Goal: Task Accomplishment & Management: Complete application form

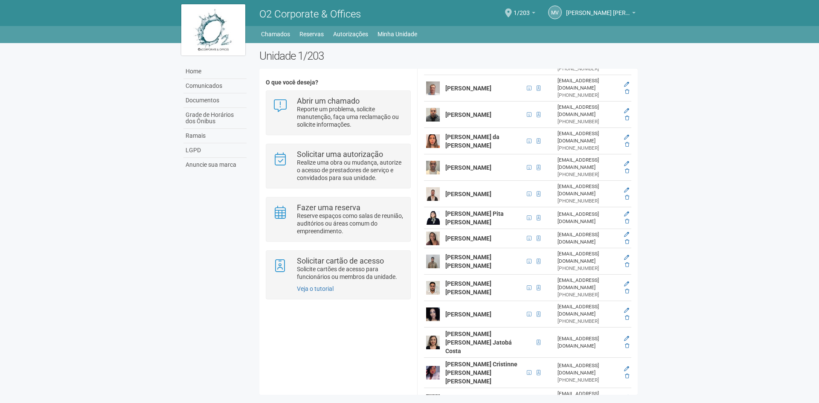
scroll to position [181, 0]
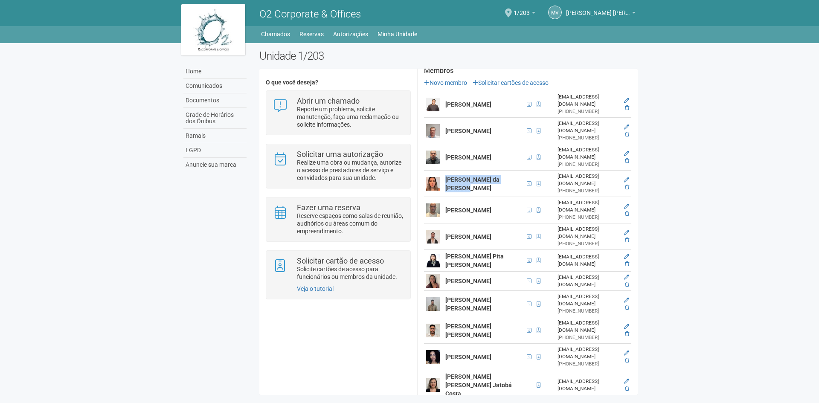
drag, startPoint x: 446, startPoint y: 169, endPoint x: 473, endPoint y: 178, distance: 29.4
click at [473, 178] on td "[PERSON_NAME] da [PERSON_NAME]" at bounding box center [483, 184] width 81 height 26
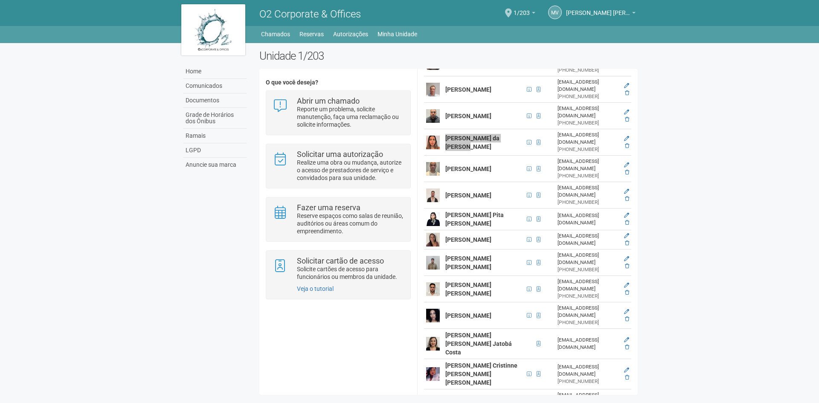
scroll to position [223, 0]
drag, startPoint x: 472, startPoint y: 162, endPoint x: 445, endPoint y: 148, distance: 30.0
click at [445, 154] on td "[PERSON_NAME]" at bounding box center [483, 167] width 81 height 26
copy strong "[PERSON_NAME]"
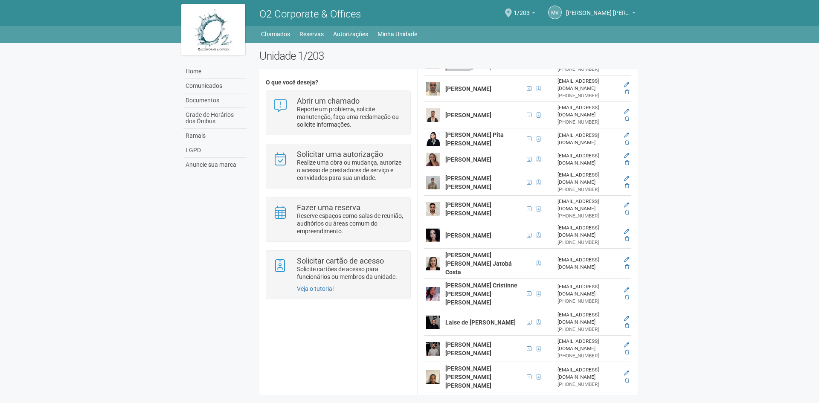
scroll to position [309, 0]
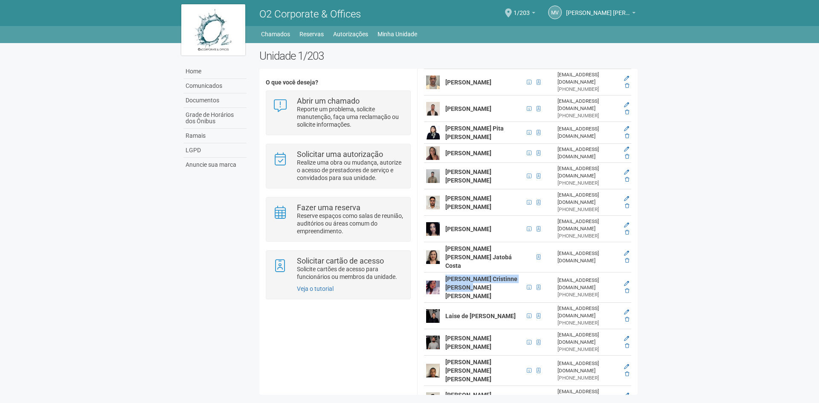
drag, startPoint x: 446, startPoint y: 234, endPoint x: 479, endPoint y: 252, distance: 38.0
click at [479, 273] on td "[PERSON_NAME] Cristinne [PERSON_NAME] [PERSON_NAME]" at bounding box center [483, 288] width 81 height 30
copy strong "[PERSON_NAME] Cristinne [PERSON_NAME] [PERSON_NAME]"
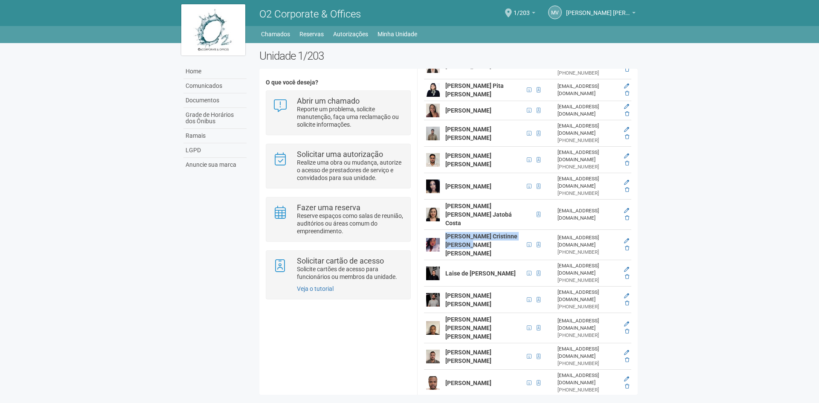
drag, startPoint x: 446, startPoint y: 224, endPoint x: 478, endPoint y: 233, distance: 34.2
click at [478, 260] on td "Laise de [PERSON_NAME]" at bounding box center [483, 273] width 81 height 26
copy strong "Laise de [PERSON_NAME]"
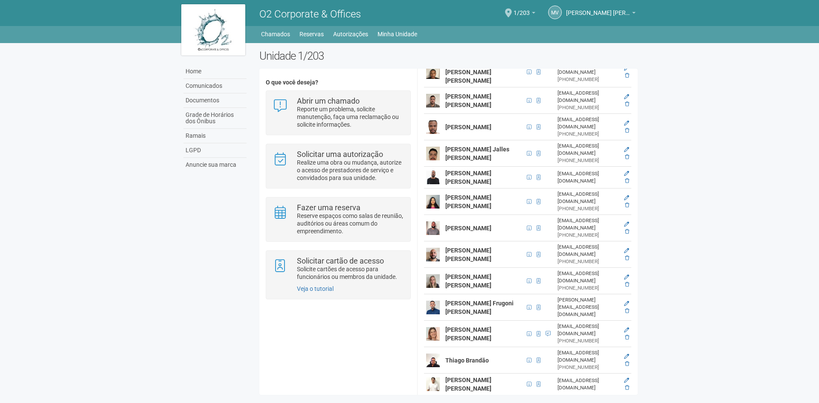
scroll to position [394, 0]
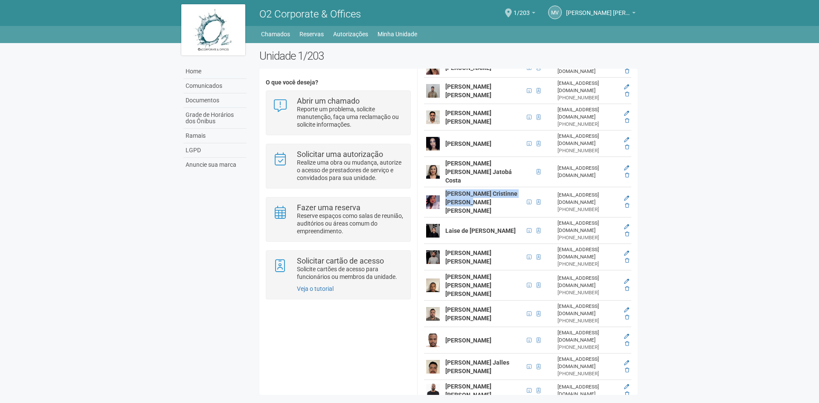
drag, startPoint x: 447, startPoint y: 201, endPoint x: 488, endPoint y: 212, distance: 42.0
click at [488, 244] on td "[PERSON_NAME] [PERSON_NAME]" at bounding box center [483, 257] width 81 height 26
copy strong "[PERSON_NAME] [PERSON_NAME]"
drag, startPoint x: 449, startPoint y: 276, endPoint x: 488, endPoint y: 289, distance: 41.4
click at [488, 327] on td "[PERSON_NAME]" at bounding box center [483, 340] width 81 height 26
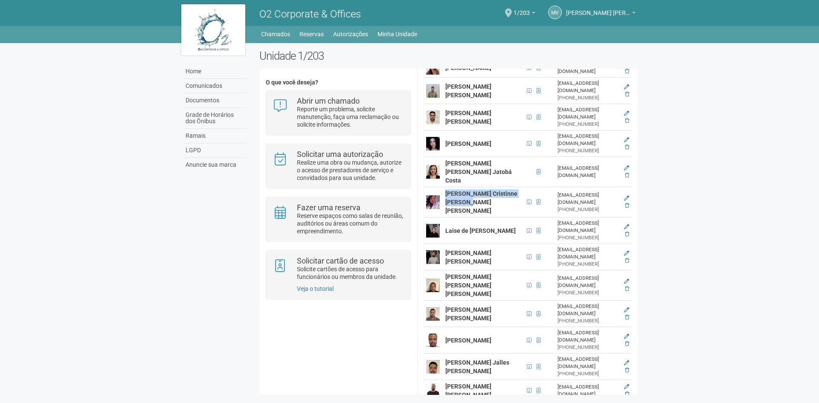
copy strong "[PERSON_NAME]"
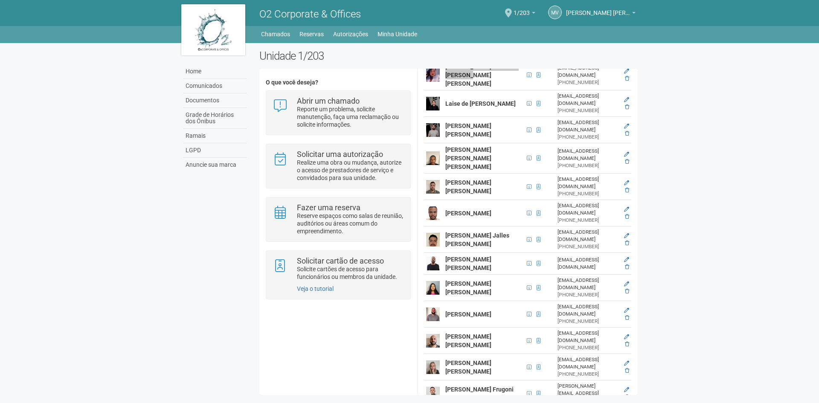
scroll to position [522, 0]
drag, startPoint x: 480, startPoint y: 261, endPoint x: 443, endPoint y: 249, distance: 38.7
click at [443, 300] on td "[PERSON_NAME]" at bounding box center [483, 313] width 81 height 26
copy strong "[PERSON_NAME]"
click at [447, 310] on strong "[PERSON_NAME]" at bounding box center [469, 313] width 46 height 7
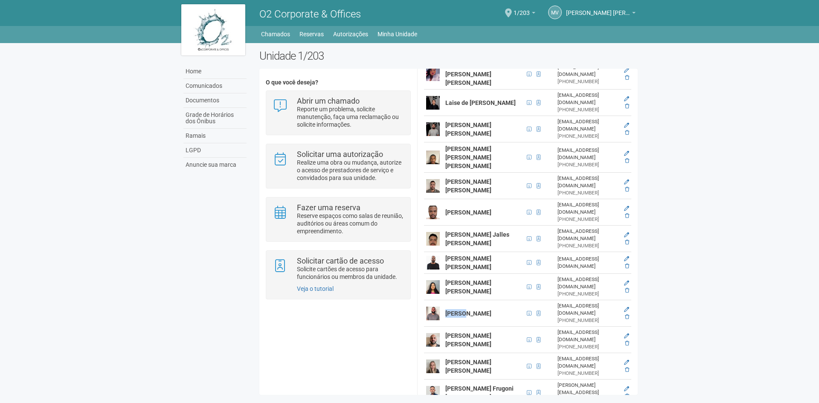
click at [447, 310] on strong "[PERSON_NAME]" at bounding box center [469, 313] width 46 height 7
click at [481, 300] on td "[PERSON_NAME]" at bounding box center [483, 313] width 81 height 26
drag, startPoint x: 475, startPoint y: 261, endPoint x: 443, endPoint y: 252, distance: 32.4
click at [443, 300] on td "[PERSON_NAME]" at bounding box center [483, 313] width 81 height 26
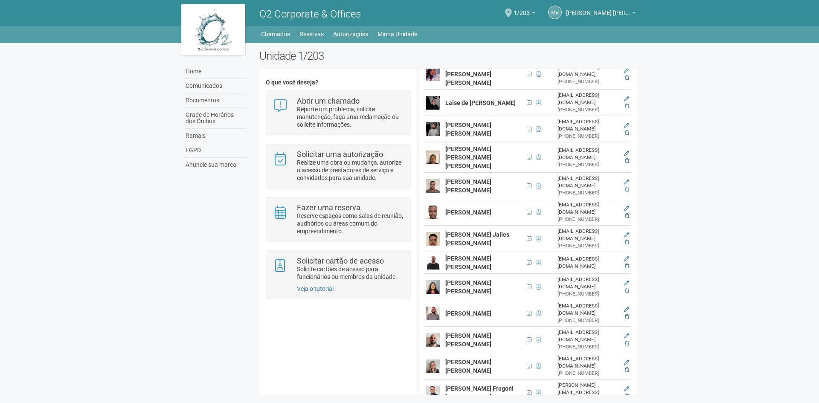
copy strong "[PERSON_NAME]"
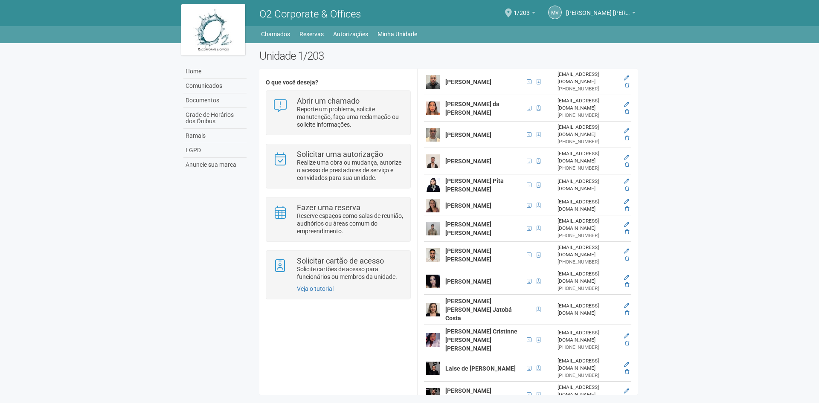
scroll to position [43, 0]
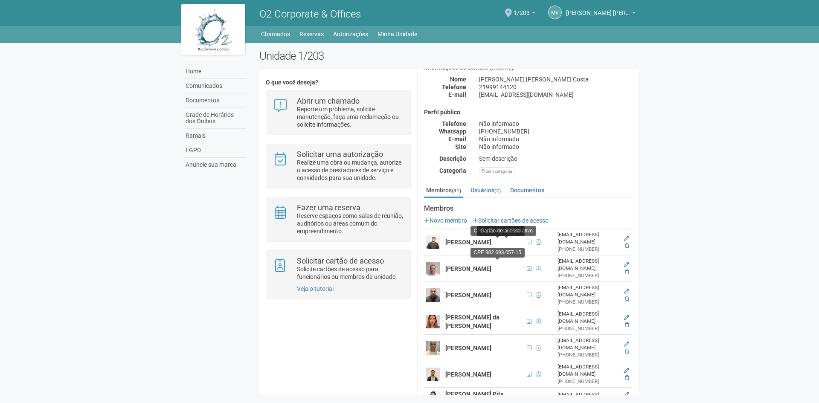
click at [513, 224] on p "Novo membro Solicitar cartões de acesso" at bounding box center [527, 221] width 207 height 8
click at [519, 221] on link "Solicitar cartões de acesso" at bounding box center [511, 220] width 76 height 7
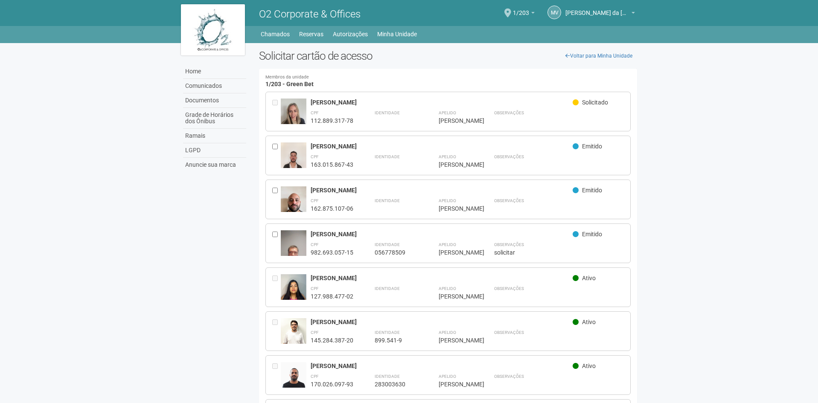
drag, startPoint x: 311, startPoint y: 188, endPoint x: 406, endPoint y: 187, distance: 95.2
click at [406, 187] on div "[PERSON_NAME]" at bounding box center [442, 190] width 262 height 8
copy div "[PERSON_NAME]"
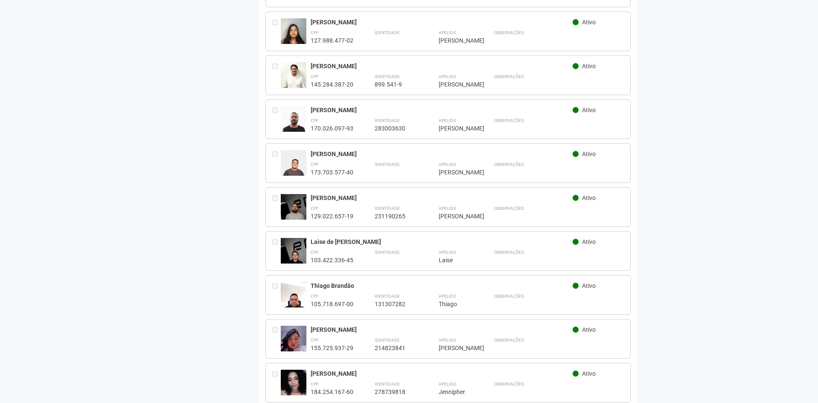
scroll to position [128, 0]
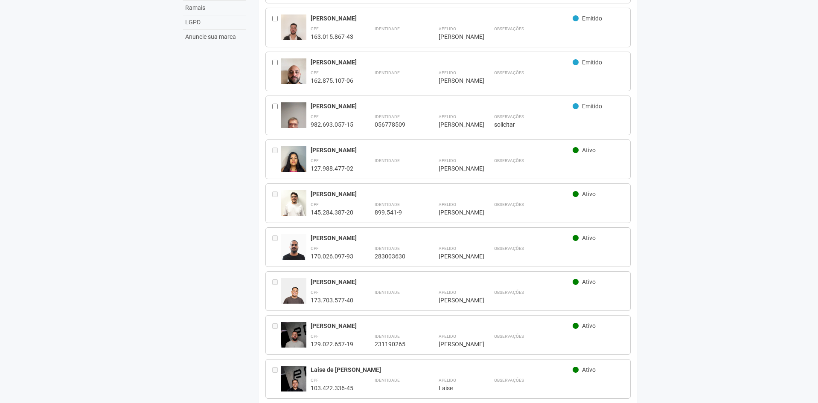
drag, startPoint x: 365, startPoint y: 193, endPoint x: 306, endPoint y: 192, distance: 59.3
click at [306, 192] on div "**********" at bounding box center [448, 204] width 366 height 40
copy div "[PERSON_NAME] [PERSON_NAME]"
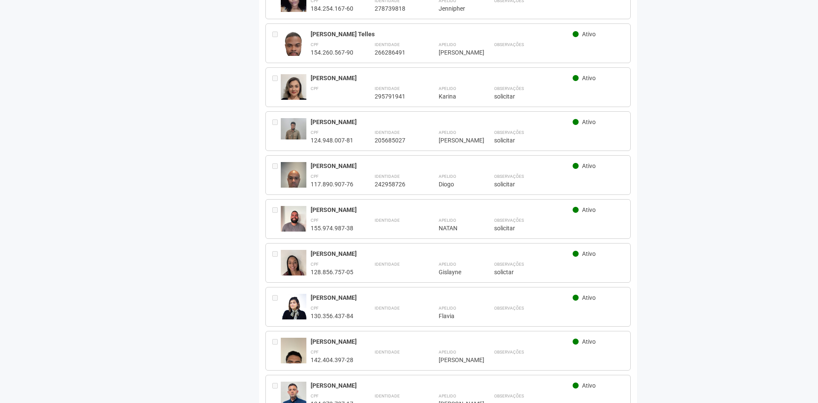
scroll to position [683, 0]
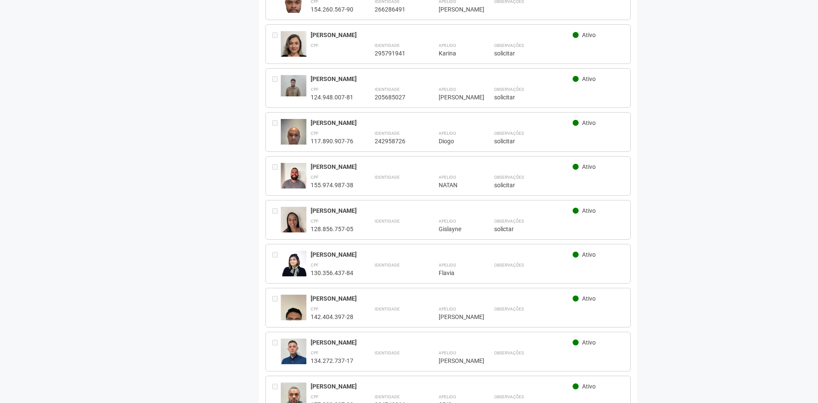
drag, startPoint x: 310, startPoint y: 157, endPoint x: 385, endPoint y: 154, distance: 75.2
click at [385, 156] on div "NATAN LUCAS TRIGUEIRO Ativo CPF 155.974.987-38 Identidade Apelido ***** NATAN O…" at bounding box center [448, 176] width 366 height 40
copy div "[PERSON_NAME]"
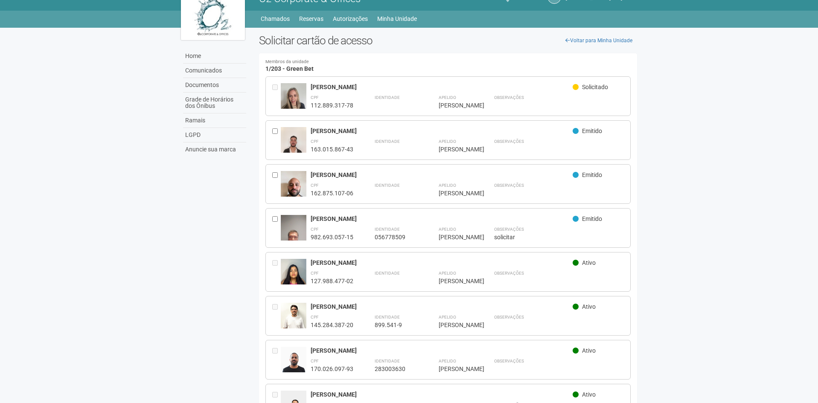
scroll to position [0, 0]
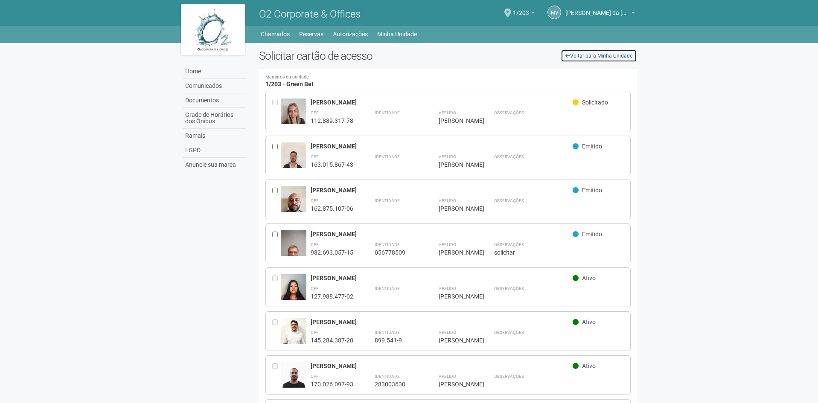
click at [590, 50] on link "Voltar para Minha Unidade" at bounding box center [599, 56] width 76 height 13
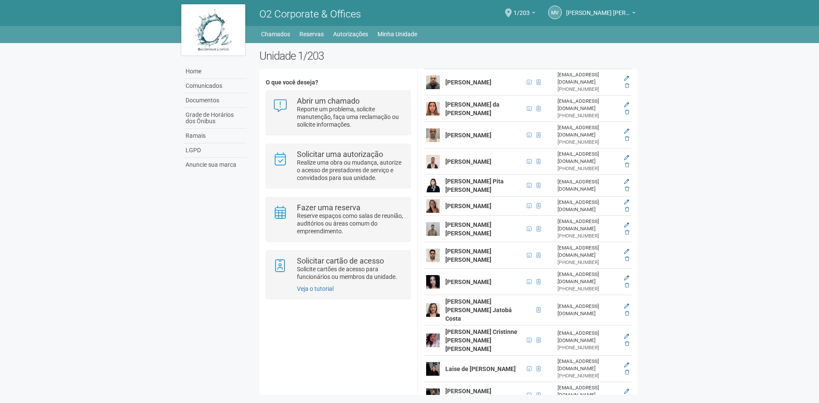
scroll to position [128, 0]
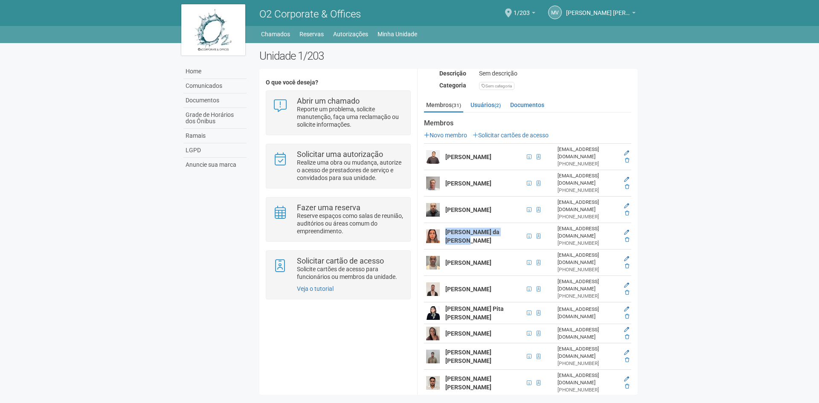
drag, startPoint x: 447, startPoint y: 223, endPoint x: 472, endPoint y: 234, distance: 27.3
click at [472, 234] on td "[PERSON_NAME] da [PERSON_NAME]" at bounding box center [483, 236] width 81 height 26
copy strong "[PERSON_NAME] da [PERSON_NAME]"
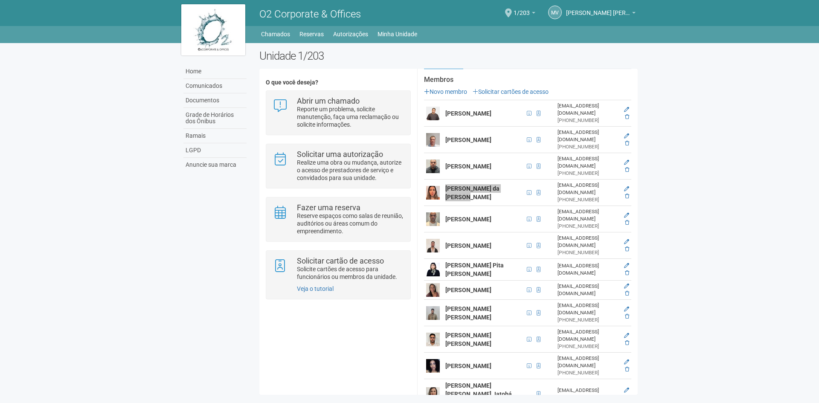
scroll to position [171, 0]
drag, startPoint x: 444, startPoint y: 200, endPoint x: 468, endPoint y: 210, distance: 25.8
click at [468, 210] on td "[PERSON_NAME]" at bounding box center [483, 220] width 81 height 26
copy strong "[PERSON_NAME]"
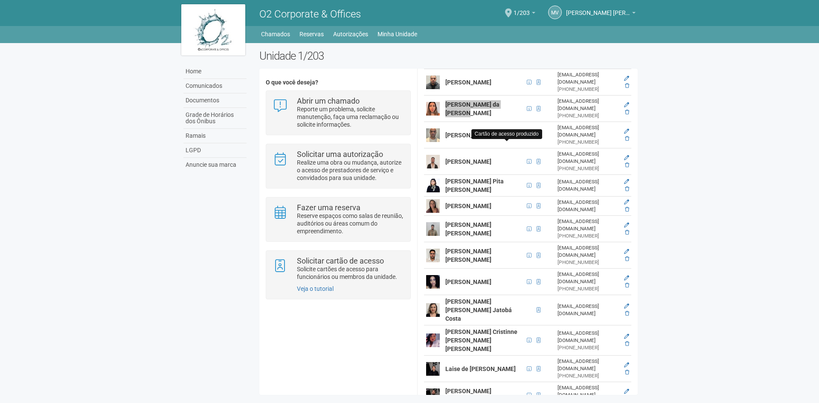
scroll to position [256, 0]
drag, startPoint x: 445, startPoint y: 286, endPoint x: 479, endPoint y: 307, distance: 40.0
click at [479, 325] on td "[PERSON_NAME] Cristinne [PERSON_NAME] [PERSON_NAME]" at bounding box center [483, 340] width 81 height 30
copy strong "[PERSON_NAME] Cristinne [PERSON_NAME] [PERSON_NAME]"
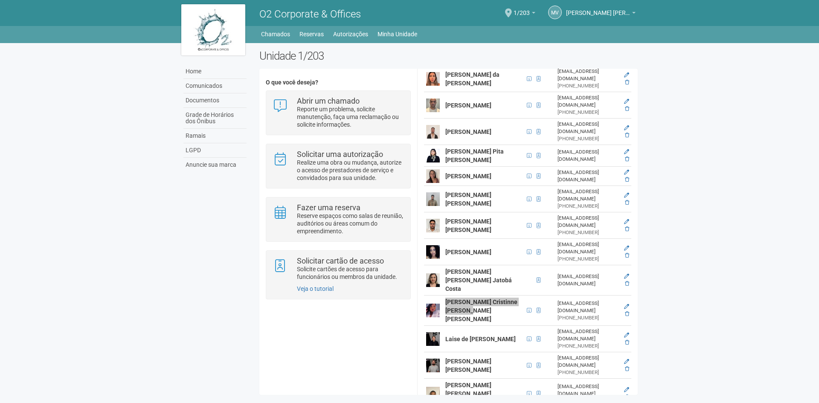
scroll to position [341, 0]
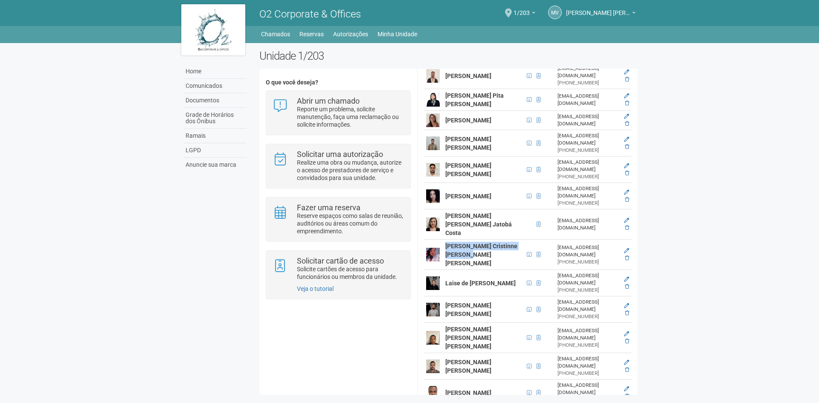
drag, startPoint x: 445, startPoint y: 231, endPoint x: 483, endPoint y: 242, distance: 39.6
click at [483, 270] on td "Laise de [PERSON_NAME]" at bounding box center [483, 283] width 81 height 26
copy strong "Laise de [PERSON_NAME]"
drag, startPoint x: 448, startPoint y: 253, endPoint x: 487, endPoint y: 265, distance: 41.4
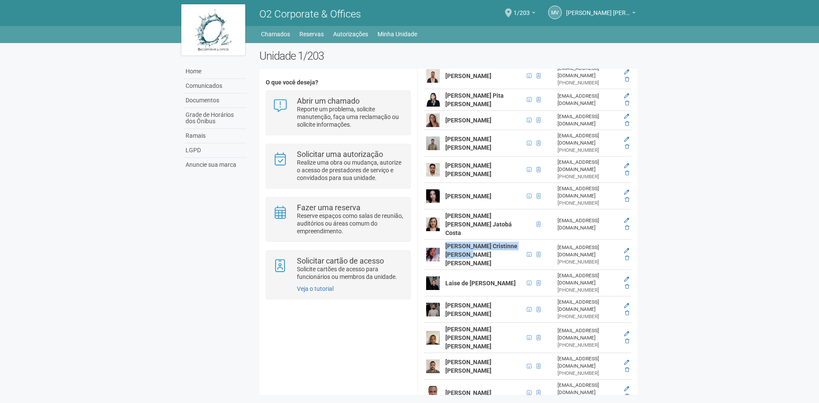
click at [487, 297] on td "[PERSON_NAME] [PERSON_NAME]" at bounding box center [483, 310] width 81 height 26
copy strong "[PERSON_NAME] [PERSON_NAME]"
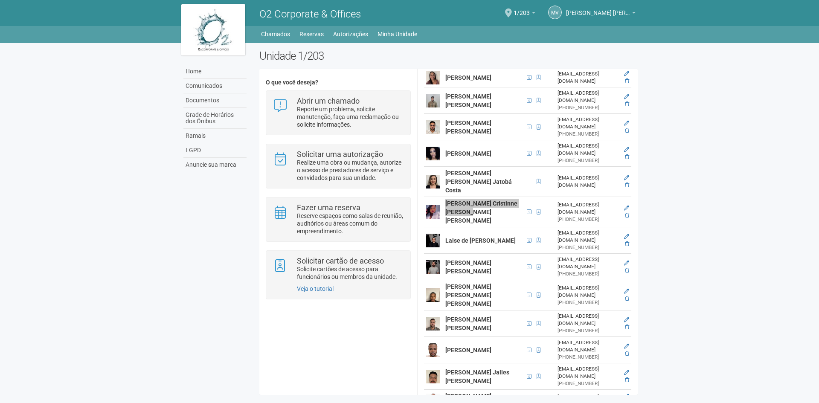
scroll to position [427, 0]
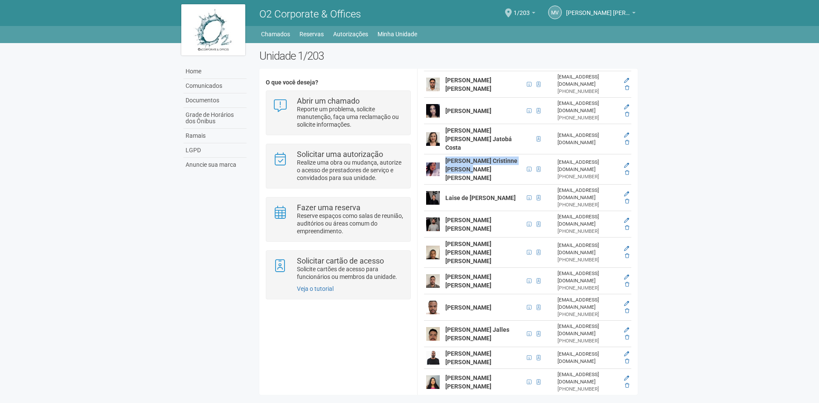
drag, startPoint x: 447, startPoint y: 244, endPoint x: 486, endPoint y: 251, distance: 39.9
click at [486, 294] on td "[PERSON_NAME]" at bounding box center [483, 307] width 81 height 26
copy strong "[PERSON_NAME]"
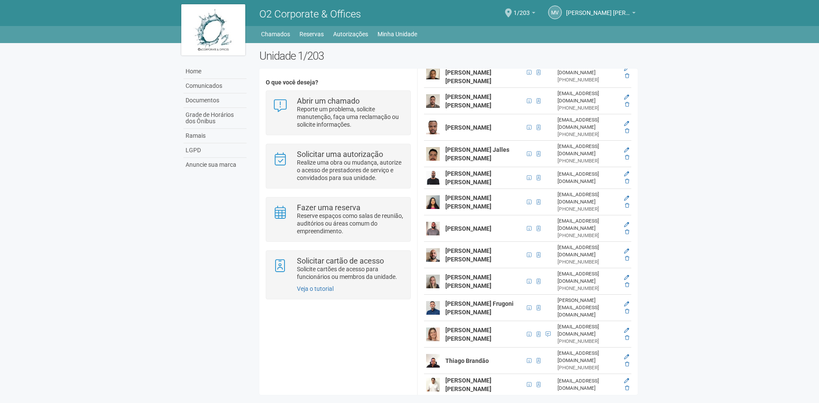
scroll to position [565, 0]
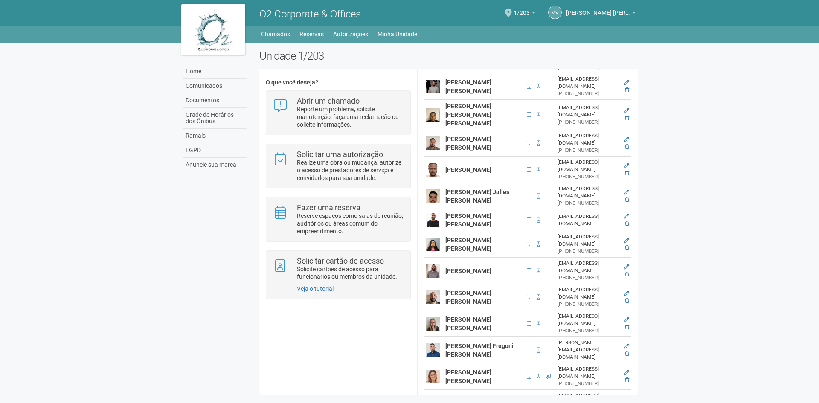
drag, startPoint x: 446, startPoint y: 230, endPoint x: 487, endPoint y: 250, distance: 45.2
click at [487, 290] on strong "[PERSON_NAME] [PERSON_NAME]" at bounding box center [469, 297] width 46 height 15
copy strong "[PERSON_NAME] [PERSON_NAME]"
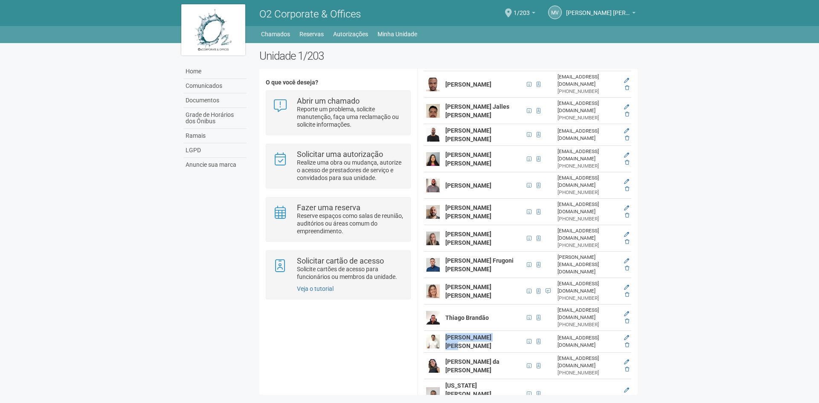
drag, startPoint x: 446, startPoint y: 285, endPoint x: 464, endPoint y: 293, distance: 19.3
click at [464, 331] on td "[PERSON_NAME] [PERSON_NAME]" at bounding box center [483, 342] width 81 height 22
copy strong "[PERSON_NAME] [PERSON_NAME]"
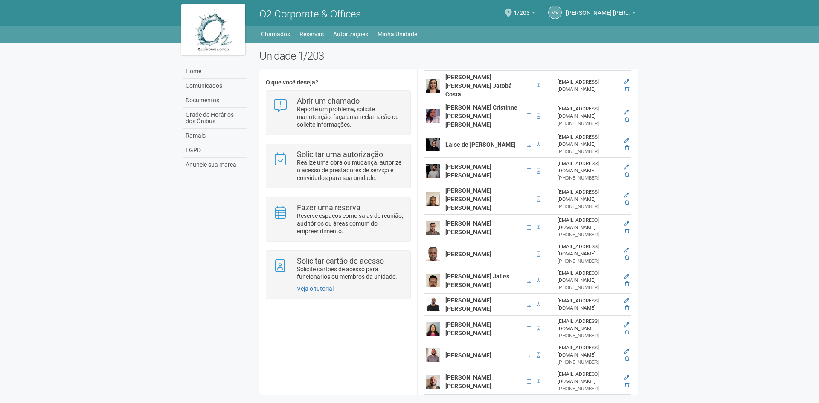
scroll to position [479, 0]
drag, startPoint x: 448, startPoint y: 192, endPoint x: 490, endPoint y: 202, distance: 42.4
click at [490, 242] on td "[PERSON_NAME]" at bounding box center [483, 255] width 81 height 26
copy strong "[PERSON_NAME]"
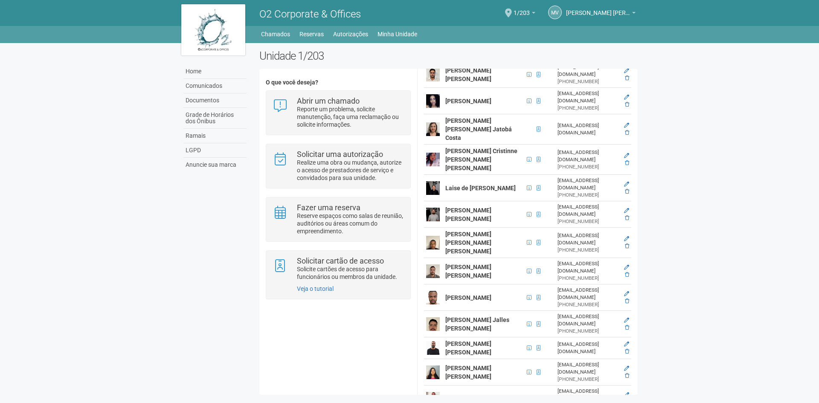
scroll to position [394, 0]
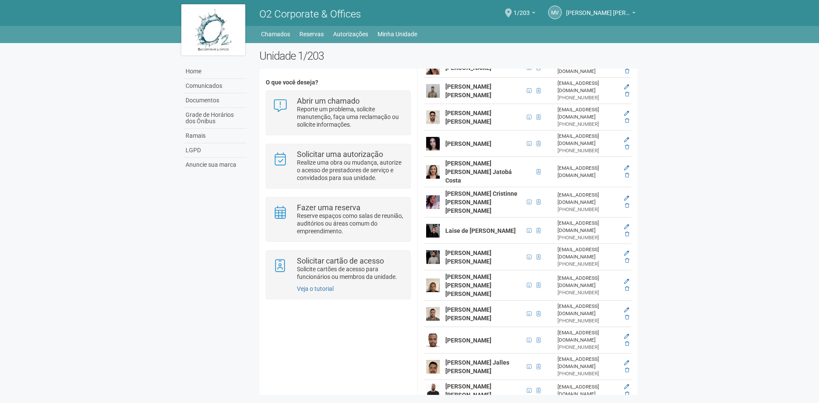
drag, startPoint x: 446, startPoint y: 202, endPoint x: 487, endPoint y: 211, distance: 41.4
click at [487, 250] on strong "[PERSON_NAME] [PERSON_NAME]" at bounding box center [469, 257] width 46 height 15
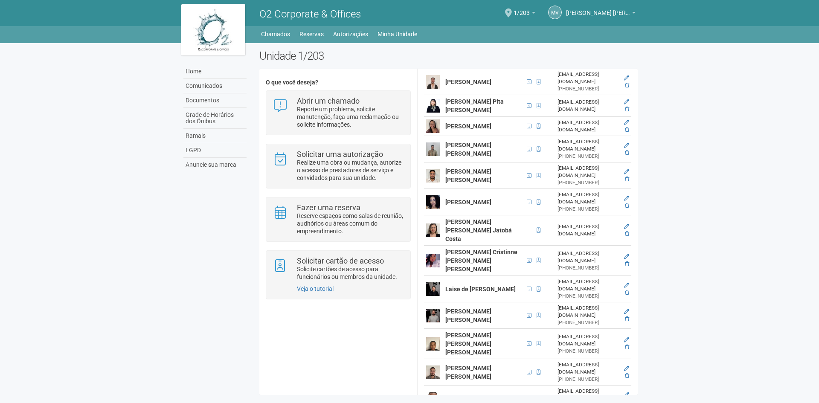
scroll to position [309, 0]
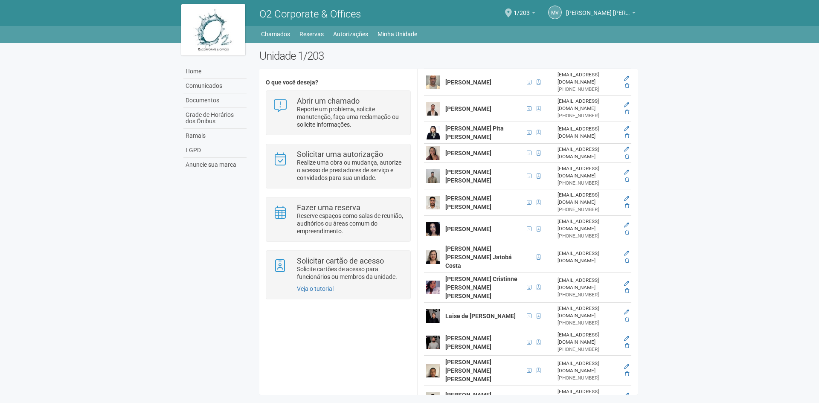
drag, startPoint x: 446, startPoint y: 263, endPoint x: 474, endPoint y: 275, distance: 30.2
click at [474, 303] on td "Laise de [PERSON_NAME]" at bounding box center [483, 316] width 81 height 26
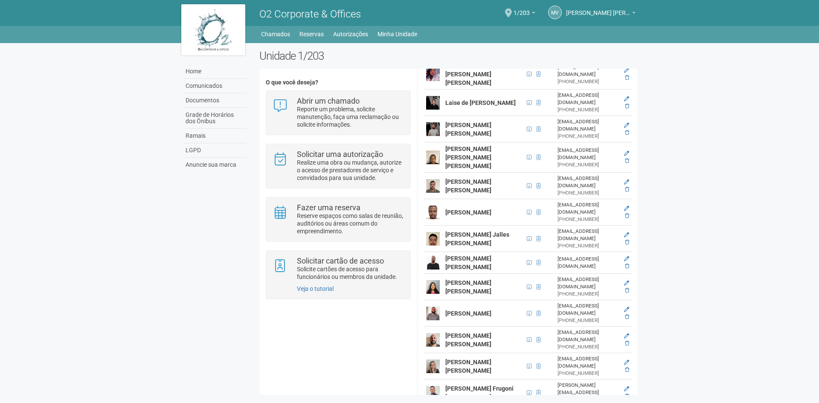
scroll to position [650, 0]
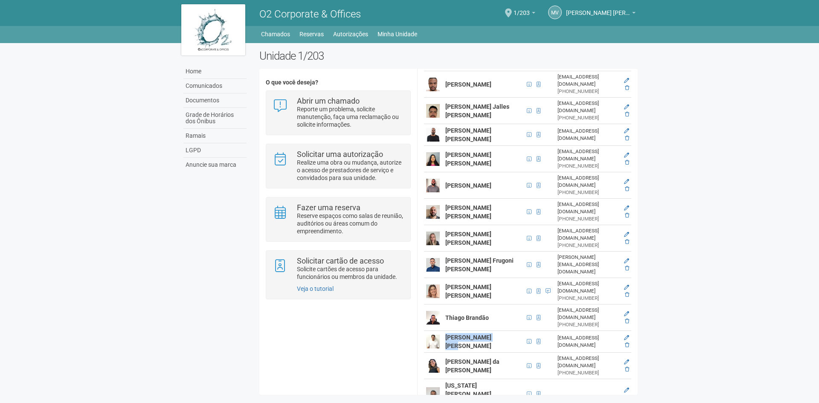
drag, startPoint x: 447, startPoint y: 286, endPoint x: 465, endPoint y: 297, distance: 21.1
click at [465, 331] on td "[PERSON_NAME] [PERSON_NAME]" at bounding box center [483, 342] width 81 height 22
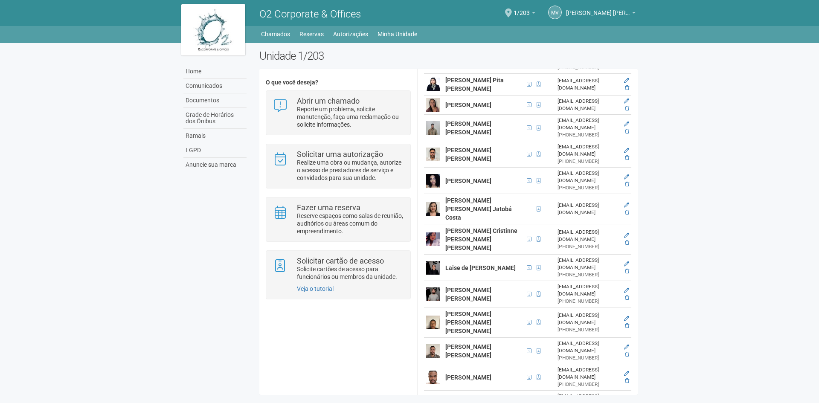
scroll to position [351, 0]
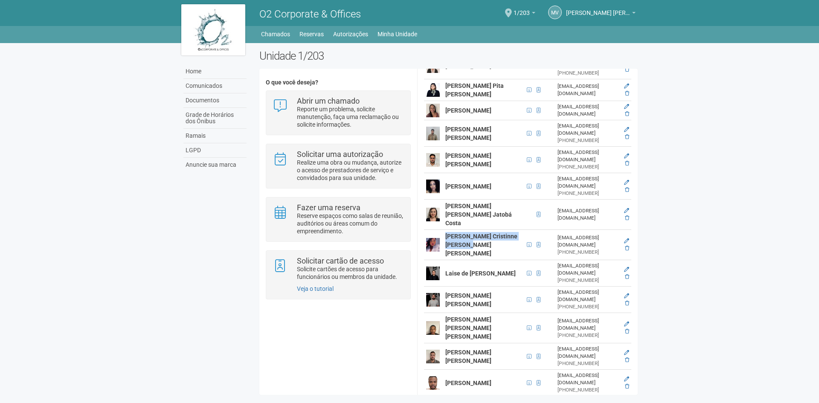
drag, startPoint x: 447, startPoint y: 191, endPoint x: 478, endPoint y: 213, distance: 38.2
click at [478, 230] on td "[PERSON_NAME] Cristinne [PERSON_NAME] [PERSON_NAME]" at bounding box center [483, 245] width 81 height 30
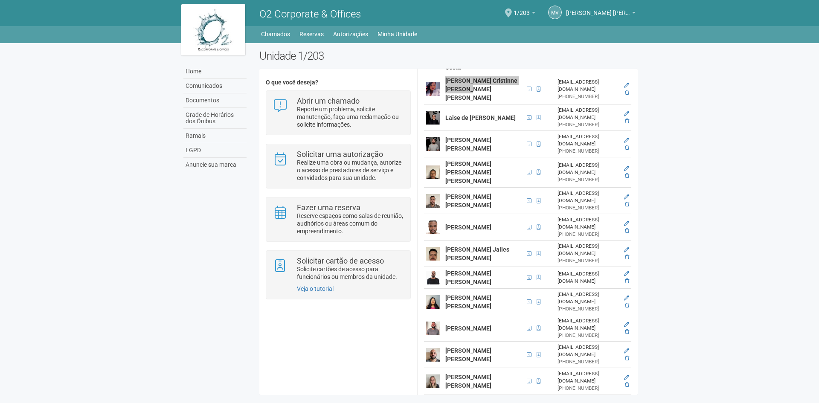
scroll to position [522, 0]
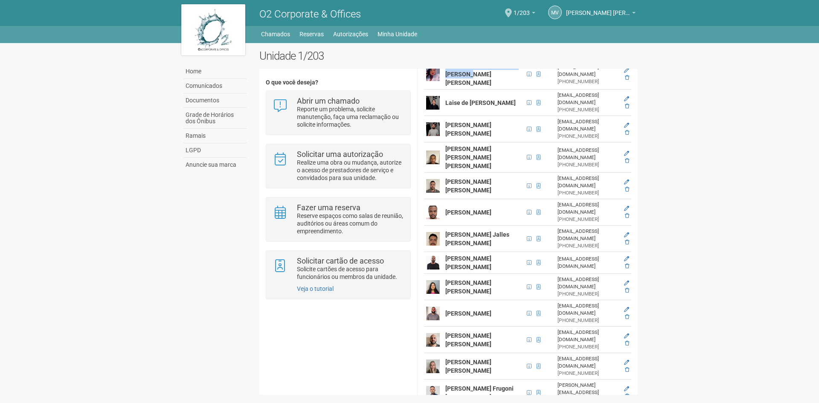
drag, startPoint x: 451, startPoint y: 276, endPoint x: 489, endPoint y: 292, distance: 41.7
click at [489, 327] on td "[PERSON_NAME] [PERSON_NAME]" at bounding box center [483, 340] width 81 height 26
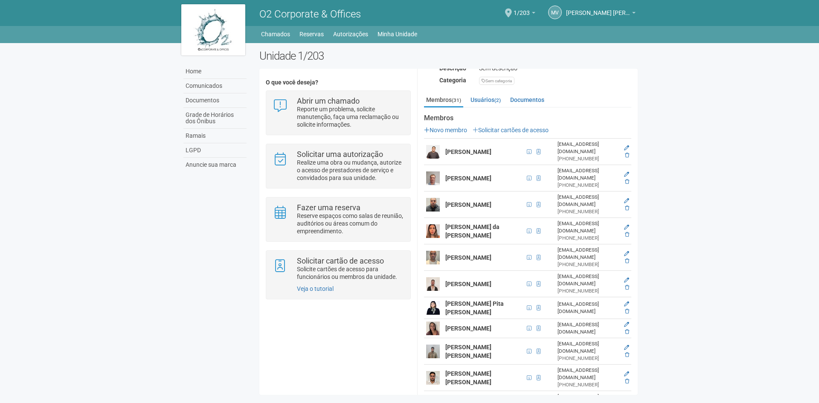
scroll to position [138, 0]
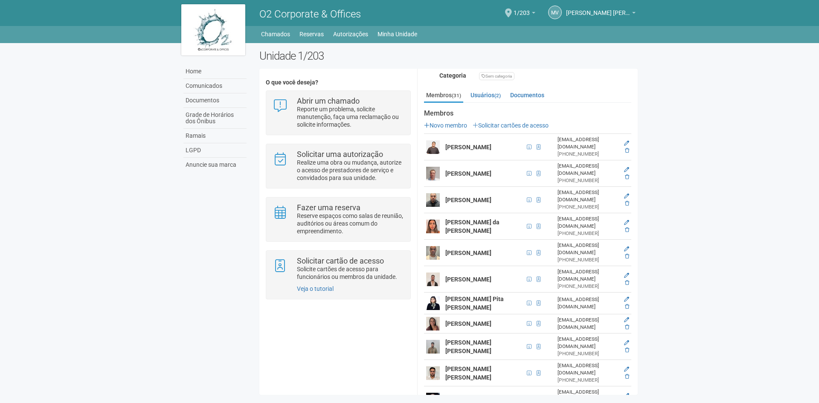
drag, startPoint x: 445, startPoint y: 233, endPoint x: 469, endPoint y: 244, distance: 26.3
click at [469, 244] on td "[PERSON_NAME]" at bounding box center [483, 253] width 81 height 26
